Goal: Information Seeking & Learning: Find specific page/section

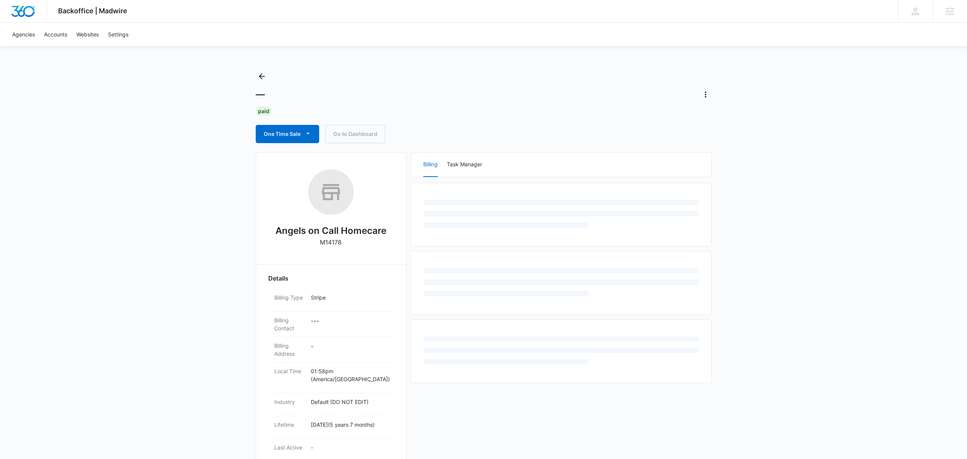
click at [521, 123] on div "— Paid One Time Sale Go to Dashboard" at bounding box center [484, 106] width 456 height 73
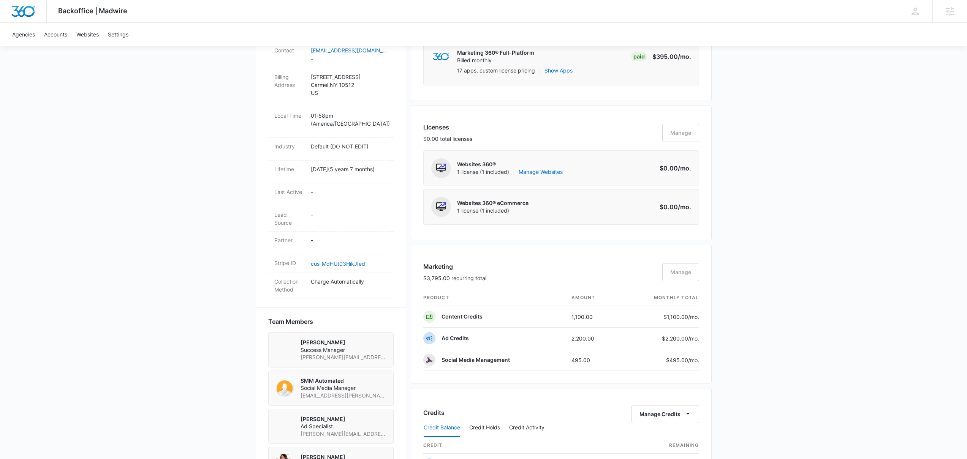
scroll to position [398, 0]
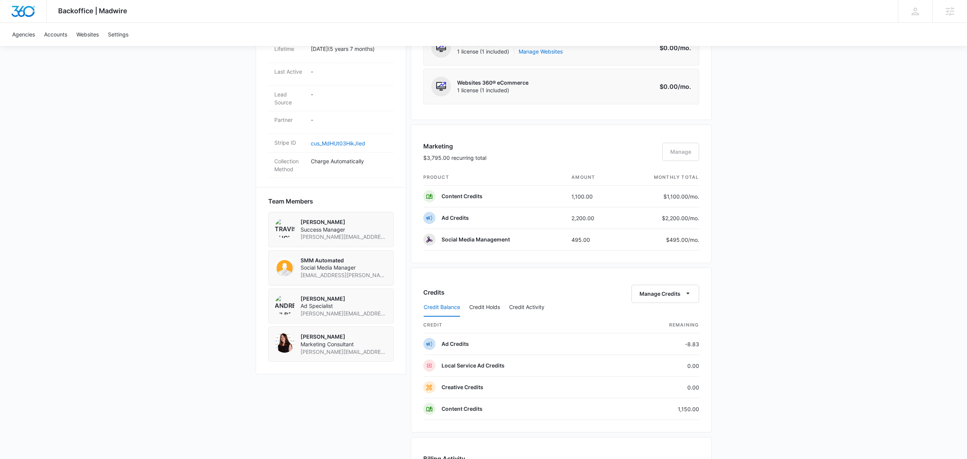
click at [818, 250] on div "Backoffice | Madwire Apps Settings Josh Bacon josh.bacon@madwire.com My Profile…" at bounding box center [483, 215] width 967 height 1226
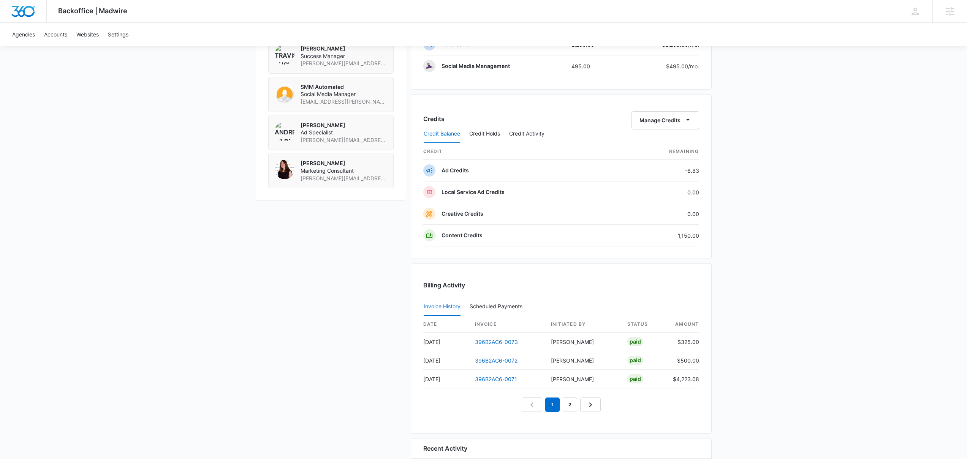
scroll to position [623, 0]
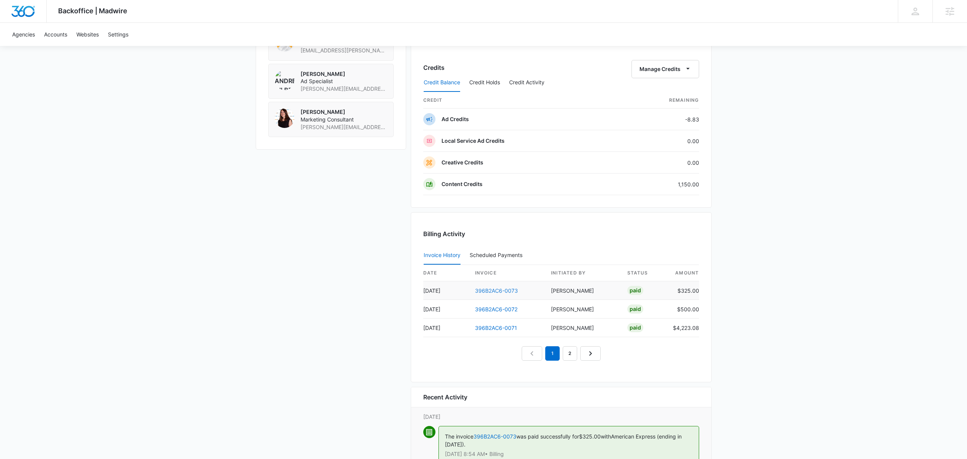
click at [508, 291] on link "396B2AC6-0073" at bounding box center [496, 291] width 43 height 6
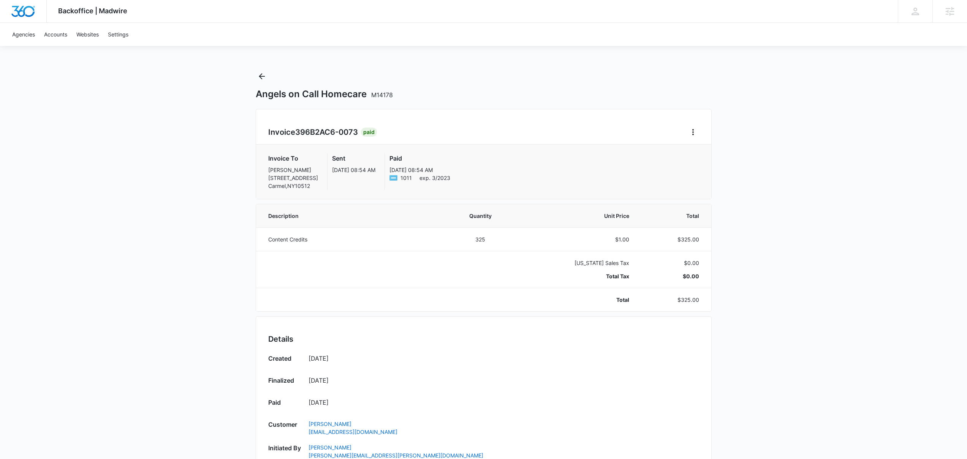
click at [618, 32] on div "Agencies Accounts Websites Settings" at bounding box center [483, 34] width 951 height 23
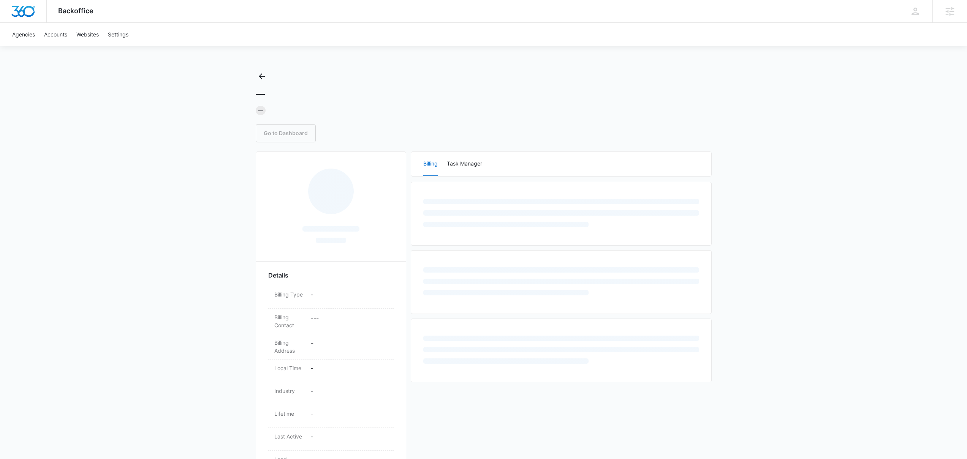
click at [463, 116] on div "— — Go to Dashboard" at bounding box center [484, 106] width 456 height 72
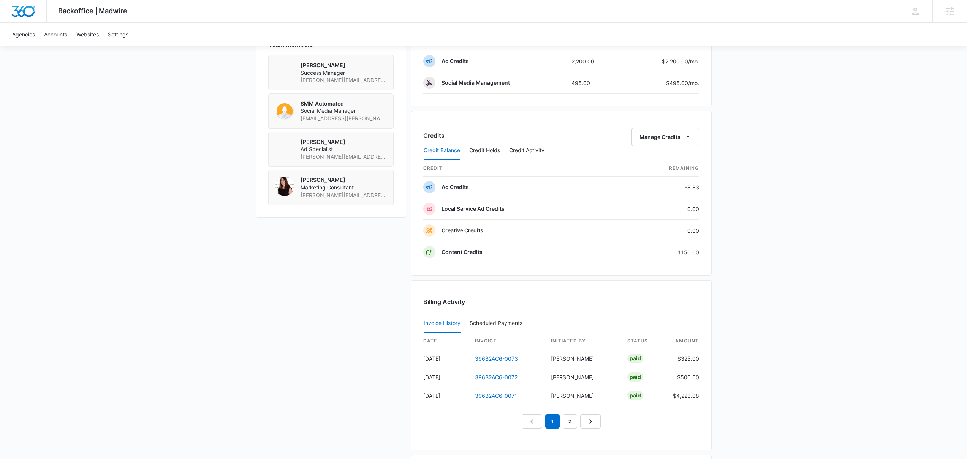
scroll to position [645, 0]
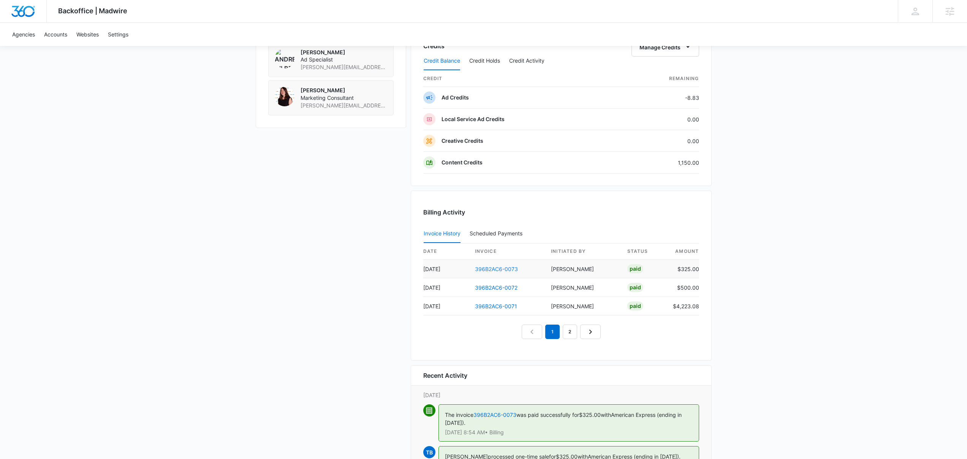
click at [504, 268] on link "396B2AC6-0073" at bounding box center [496, 269] width 43 height 6
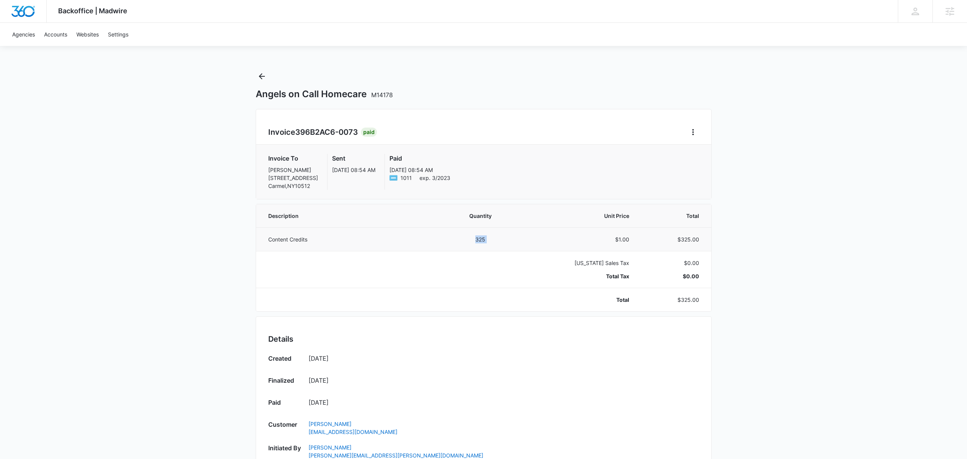
drag, startPoint x: 316, startPoint y: 241, endPoint x: 561, endPoint y: 239, distance: 245.4
click at [561, 239] on tr "Content Credits 325 $1.00 $325.00" at bounding box center [483, 240] width 455 height 24
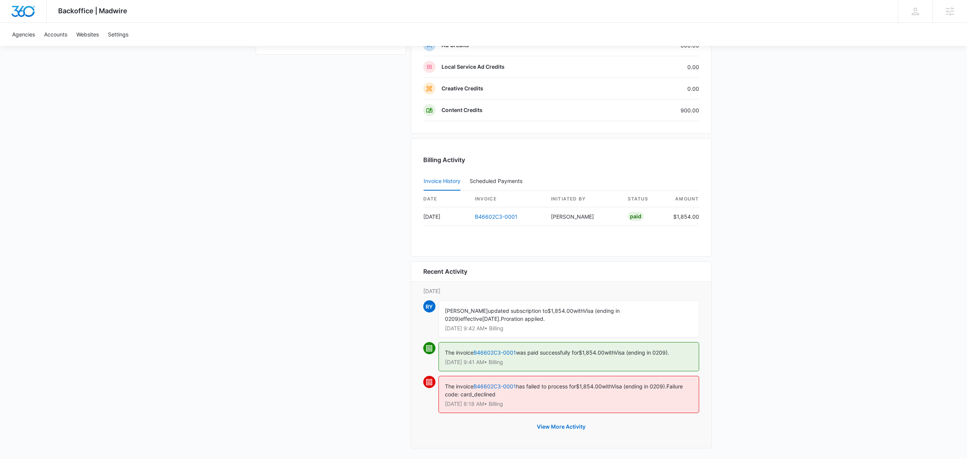
scroll to position [683, 0]
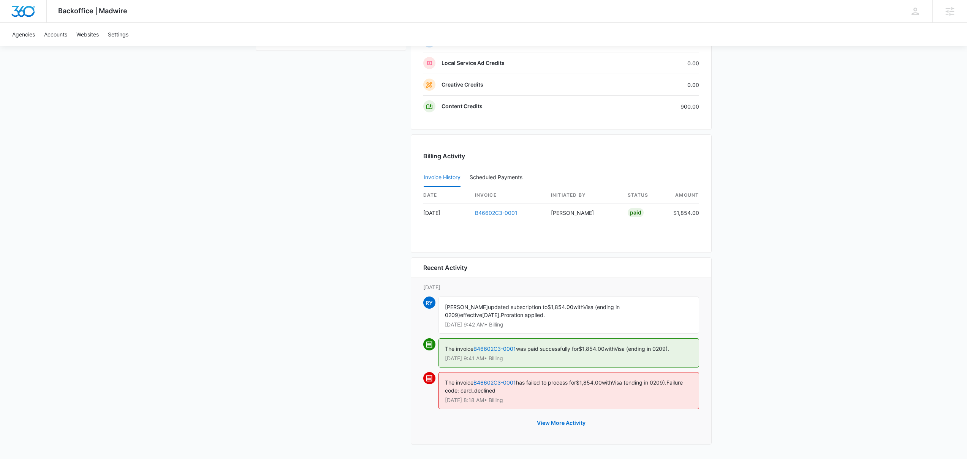
drag, startPoint x: 495, startPoint y: 213, endPoint x: 586, endPoint y: 222, distance: 92.0
click at [495, 213] on link "B46602C3-0001" at bounding box center [496, 213] width 43 height 6
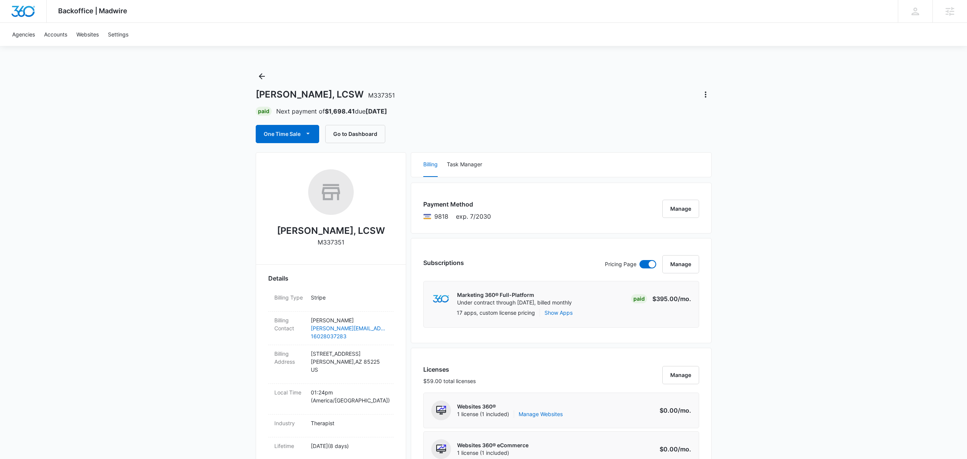
click at [334, 245] on p "M337351" at bounding box center [331, 242] width 27 height 9
